Goal: Navigation & Orientation: Find specific page/section

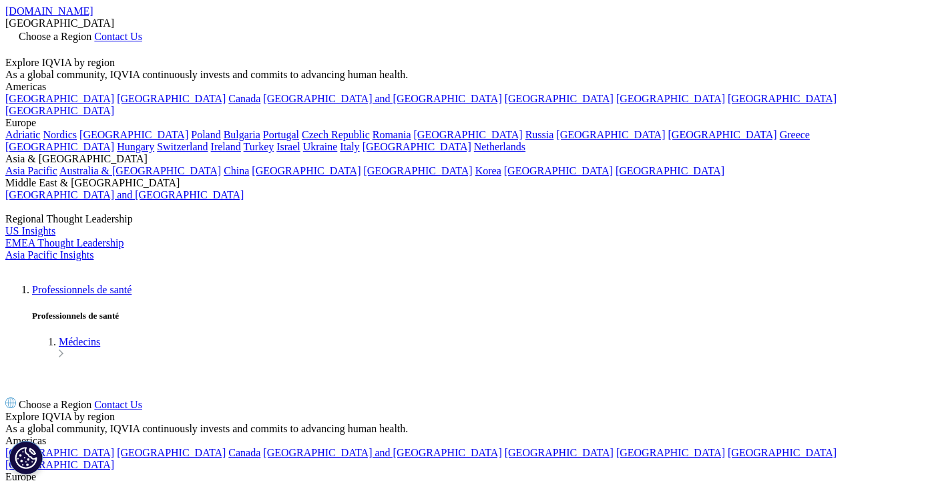
click at [94, 31] on link "Choose a Region" at bounding box center [49, 36] width 89 height 11
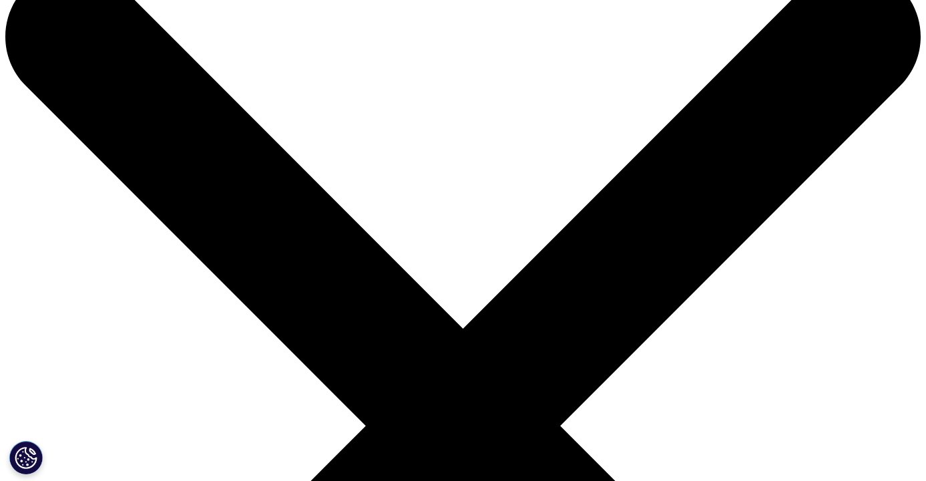
scroll to position [52, 0]
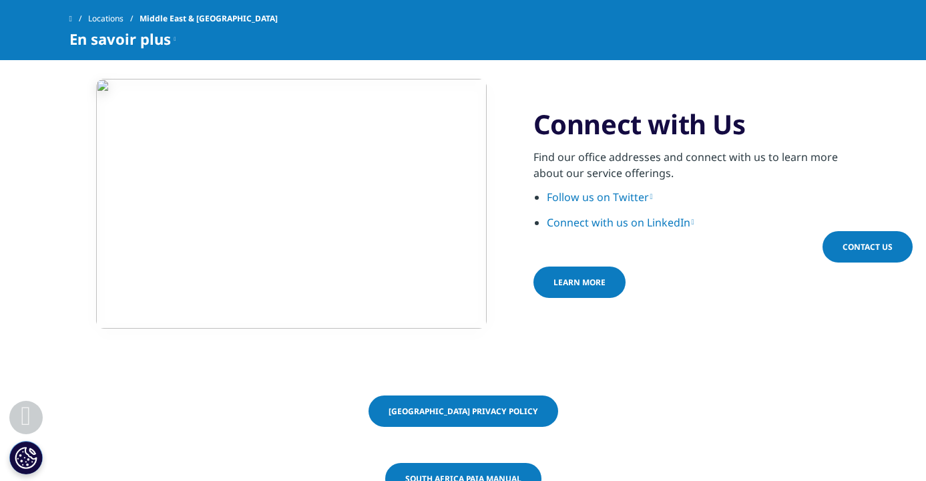
scroll to position [2119, 0]
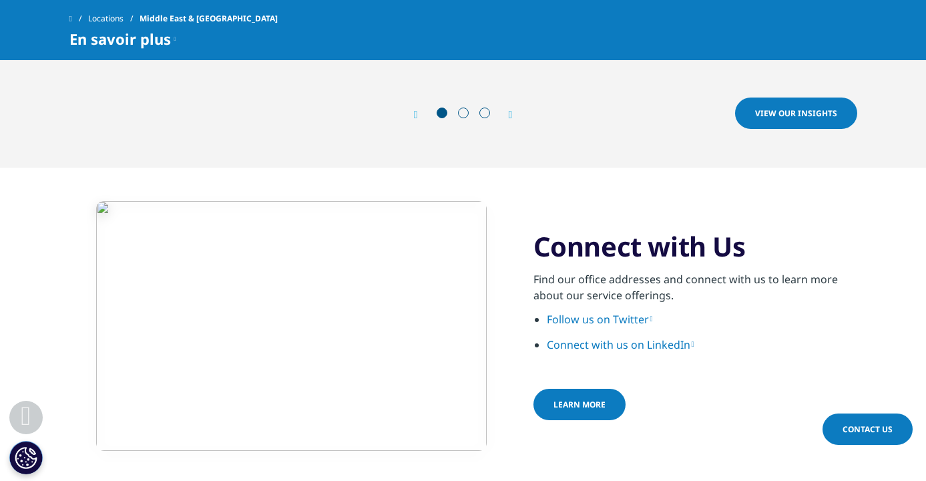
click at [605, 337] on link "Connect with us on LinkedIn" at bounding box center [621, 344] width 148 height 15
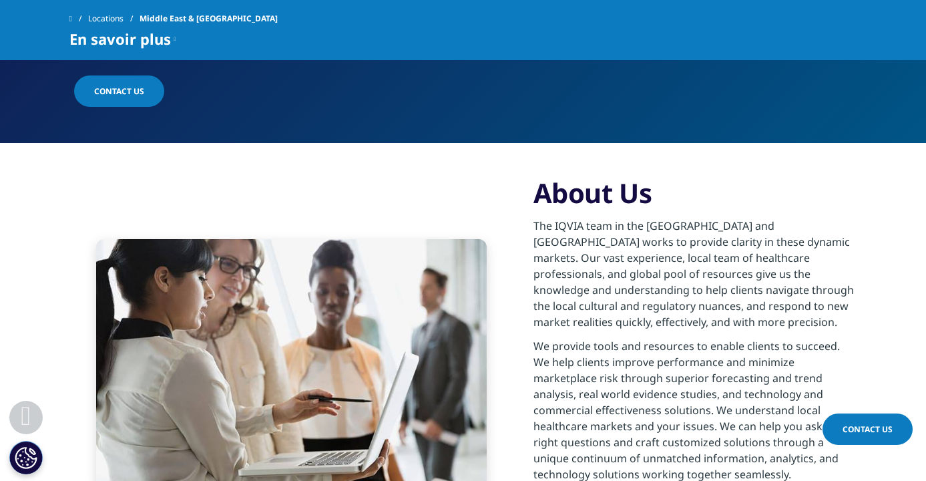
scroll to position [0, 0]
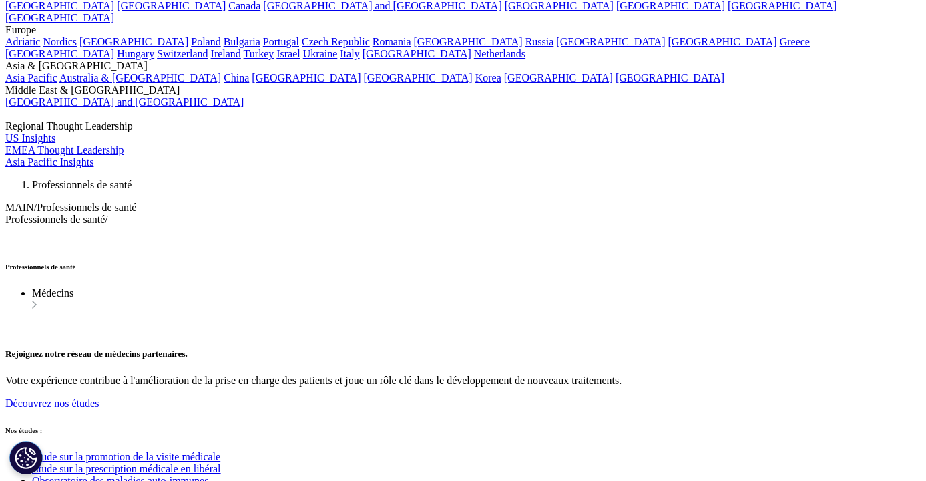
scroll to position [3118, 0]
